Goal: Task Accomplishment & Management: Use online tool/utility

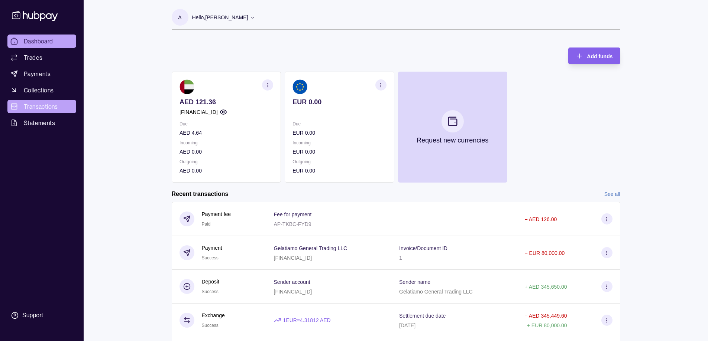
click at [45, 107] on span "Transactions" at bounding box center [41, 106] width 34 height 9
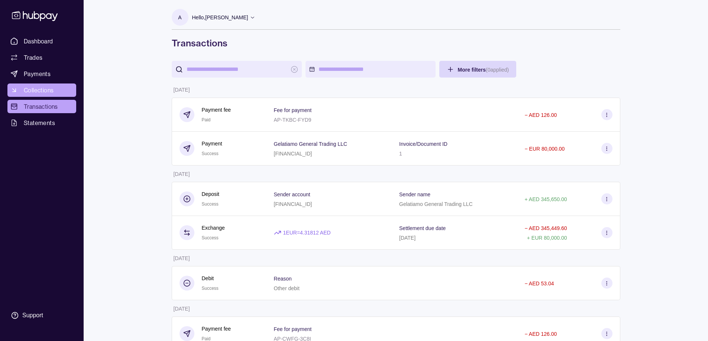
click at [50, 88] on span "Collections" at bounding box center [39, 90] width 30 height 9
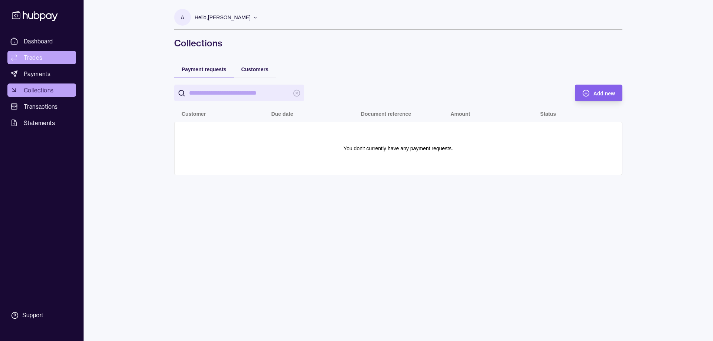
click at [45, 60] on link "Trades" at bounding box center [41, 57] width 69 height 13
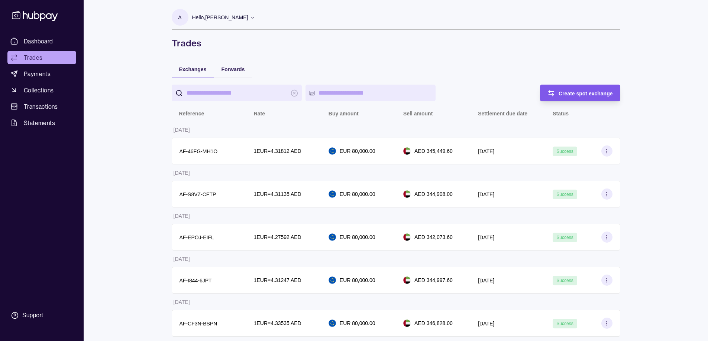
click at [594, 97] on div "Create spot exchange" at bounding box center [585, 93] width 54 height 9
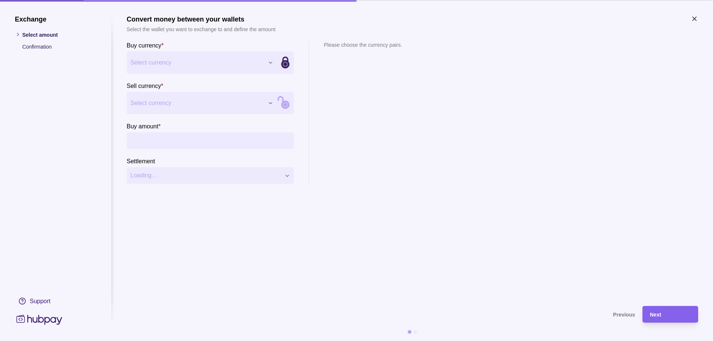
click at [193, 139] on input "Buy amount *" at bounding box center [217, 140] width 145 height 17
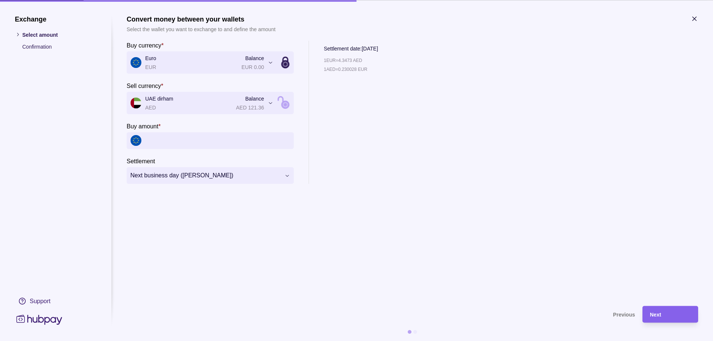
click at [694, 19] on icon "button" at bounding box center [694, 18] width 7 height 7
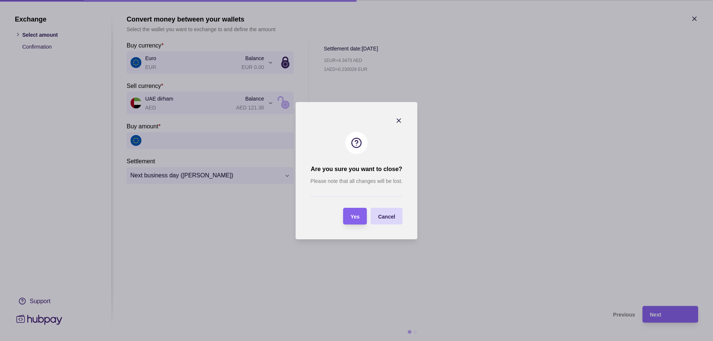
click at [363, 216] on section "Yes" at bounding box center [355, 216] width 24 height 17
